Goal: Task Accomplishment & Management: Use online tool/utility

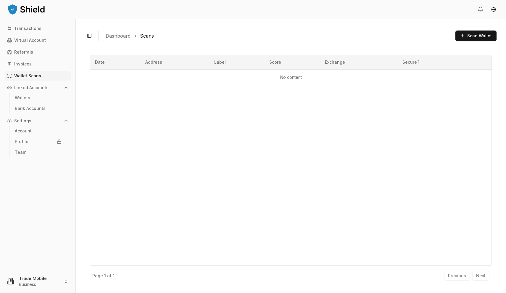
click at [20, 74] on p "Wallet Scans" at bounding box center [27, 76] width 27 height 4
click at [466, 32] on button "Scan Wallet" at bounding box center [476, 36] width 41 height 11
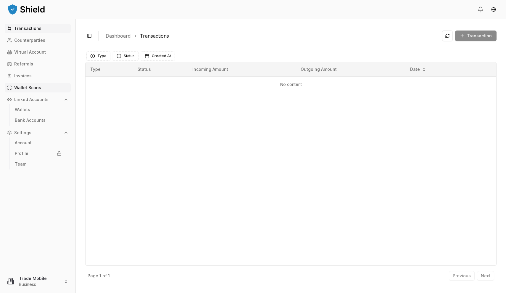
click at [29, 86] on p "Wallet Scans" at bounding box center [27, 88] width 27 height 4
click at [38, 89] on p "Wallet Scans" at bounding box center [27, 88] width 27 height 4
click at [28, 89] on p "Wallet Scans" at bounding box center [27, 88] width 27 height 4
click at [28, 122] on p "Bank Accounts" at bounding box center [30, 120] width 31 height 4
click at [25, 90] on link "Wallet Scans" at bounding box center [38, 87] width 66 height 9
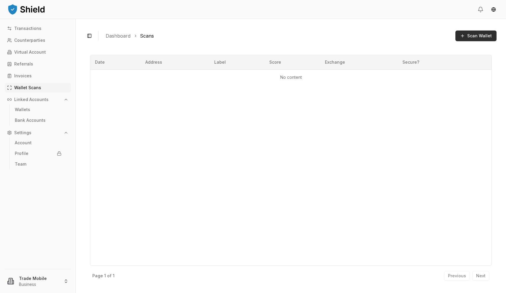
click at [481, 36] on span "Scan Wallet" at bounding box center [480, 36] width 25 height 6
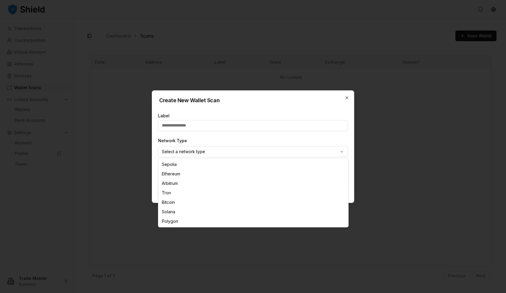
click at [238, 151] on body "Transactions Counterparties Virtual Account Referrals Invoices Wallet Scans Lin…" at bounding box center [253, 146] width 506 height 293
select select "****"
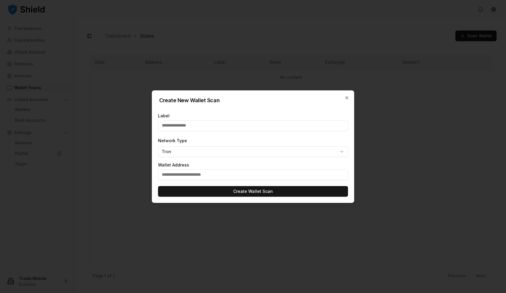
click at [207, 176] on input "text" at bounding box center [253, 174] width 190 height 11
click at [224, 125] on input "text" at bounding box center [253, 125] width 190 height 11
type input "**********"
click at [176, 176] on input "text" at bounding box center [253, 174] width 190 height 11
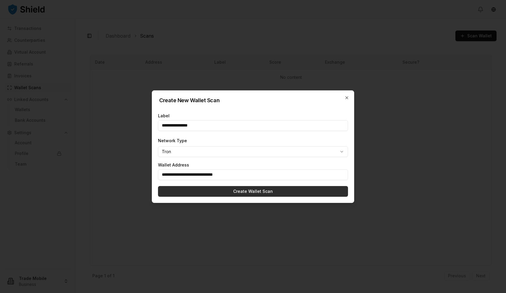
type input "**********"
click at [233, 192] on button "Create Wallet Scan" at bounding box center [253, 191] width 190 height 11
